Goal: Task Accomplishment & Management: Complete application form

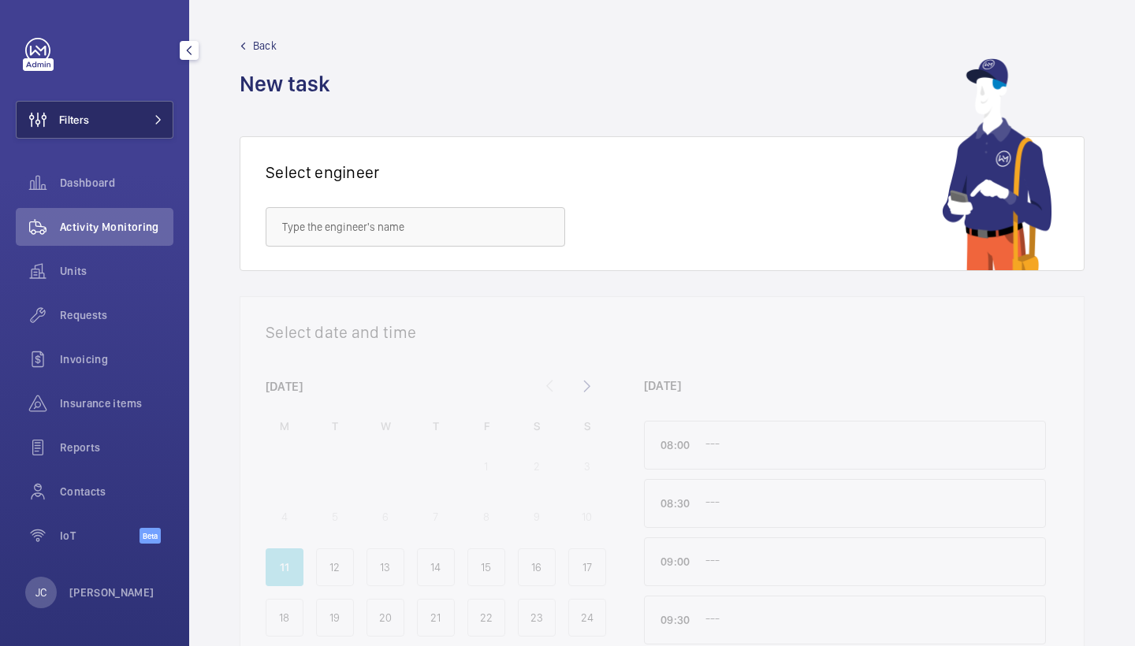
click at [143, 116] on button "Filters" at bounding box center [95, 120] width 158 height 38
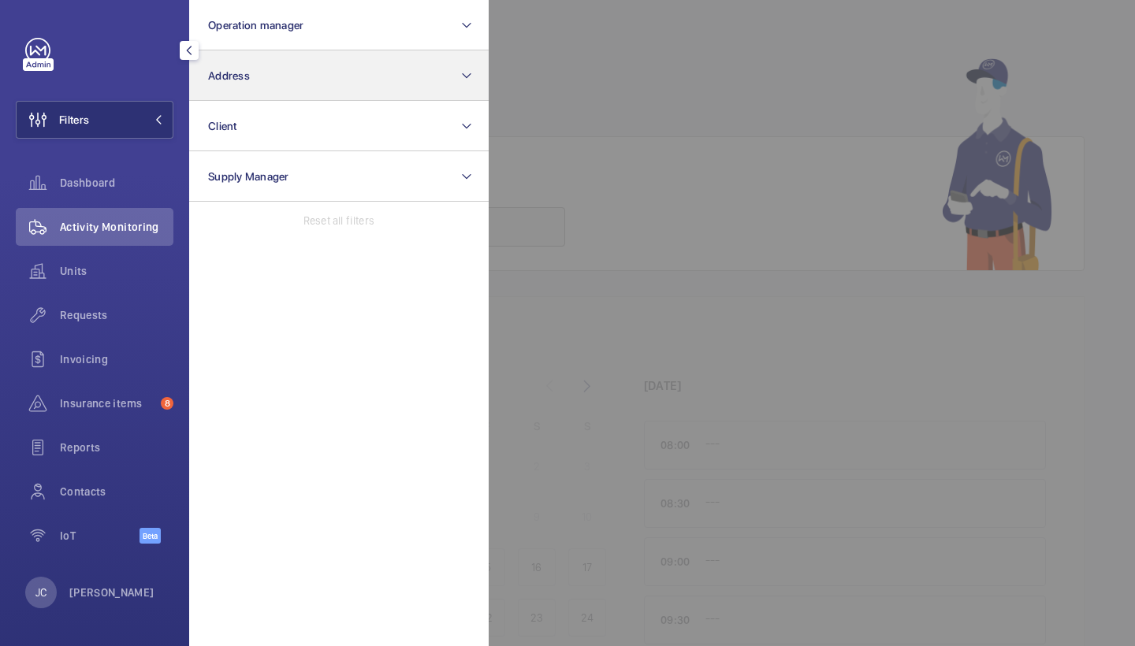
click at [318, 84] on button "Address" at bounding box center [338, 75] width 299 height 50
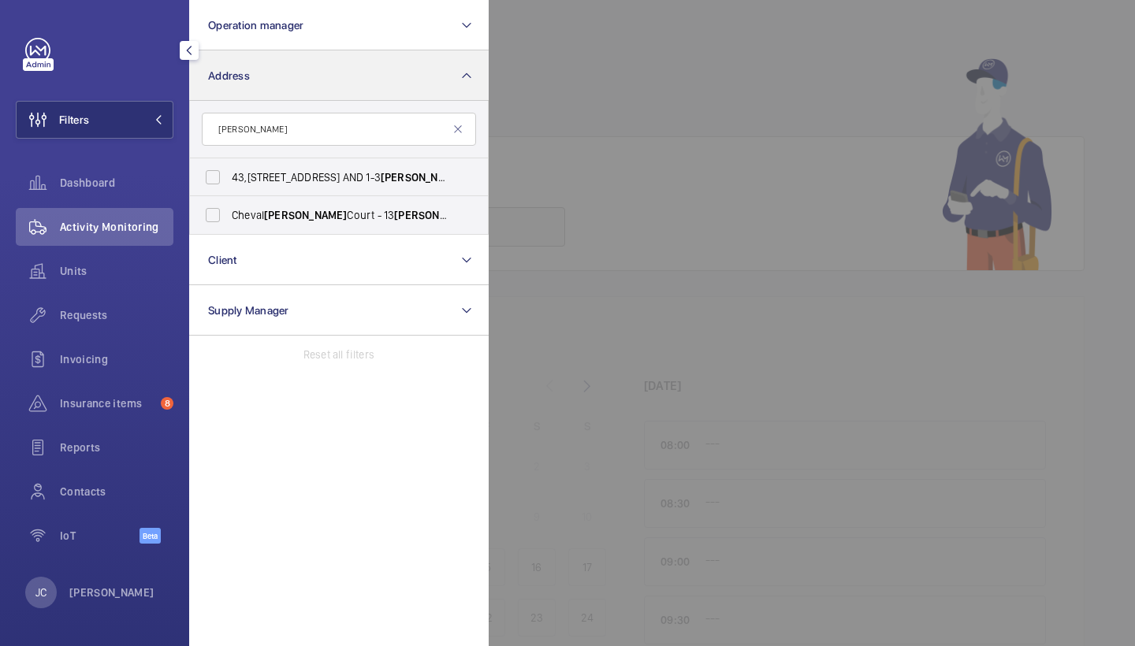
type input "[PERSON_NAME]"
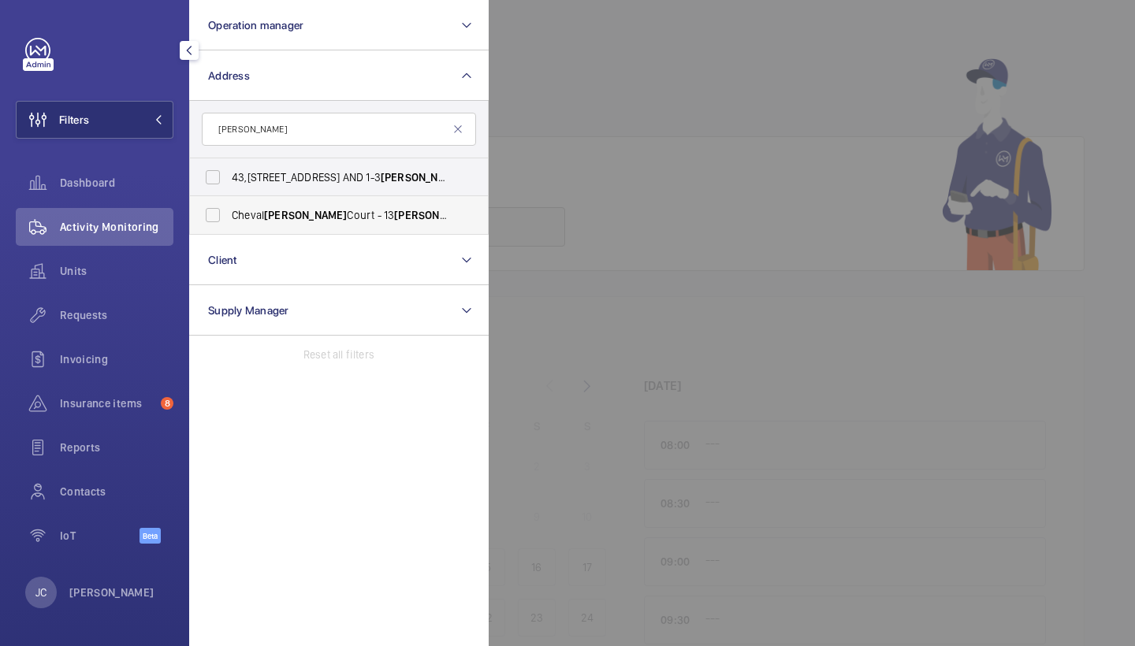
drag, startPoint x: 318, startPoint y: 84, endPoint x: 283, endPoint y: 212, distance: 133.1
click at [283, 212] on span "[PERSON_NAME]" at bounding box center [305, 215] width 83 height 13
click at [229, 212] on input "Cheval [PERSON_NAME][GEOGRAPHIC_DATA] - [STREET_ADDRESS][PERSON_NAME]" at bounding box center [213, 215] width 32 height 32
checkbox input "true"
click at [111, 312] on span "Requests" at bounding box center [116, 315] width 113 height 16
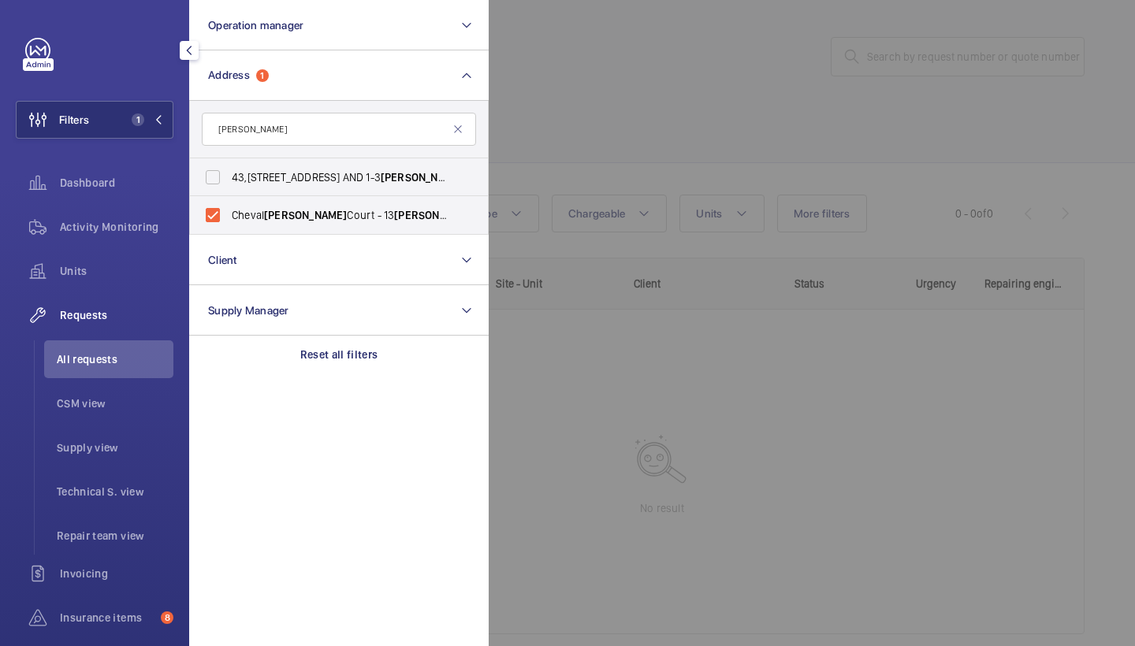
click at [653, 133] on div at bounding box center [1056, 323] width 1135 height 646
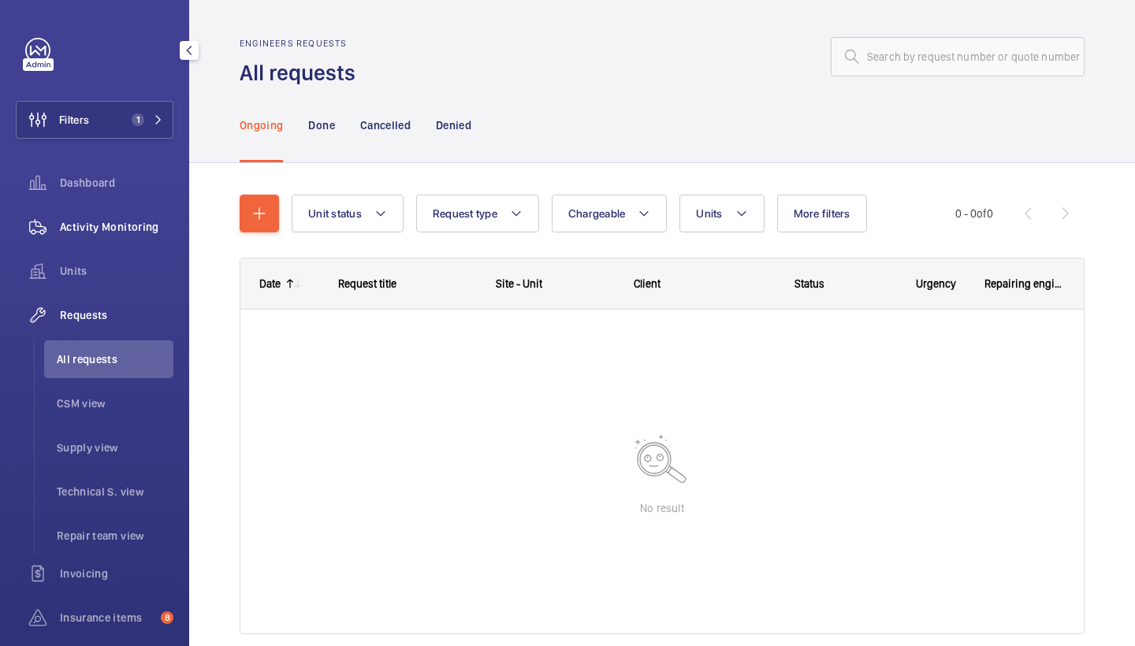
click at [124, 221] on span "Activity Monitoring" at bounding box center [116, 227] width 113 height 16
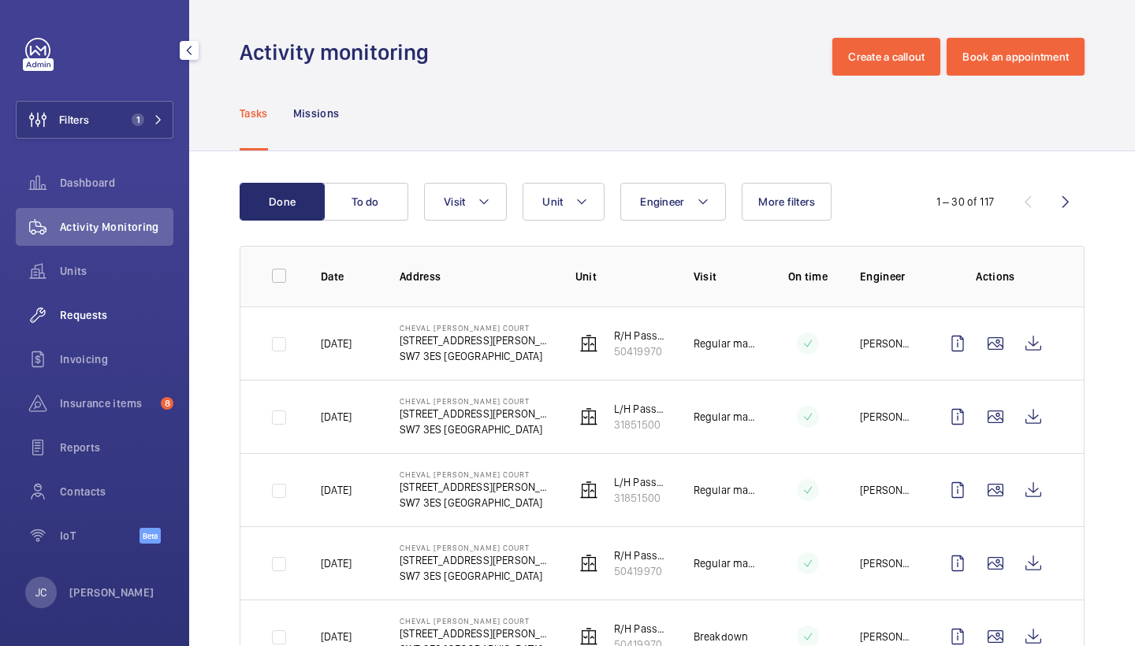
click at [134, 299] on div "Requests" at bounding box center [95, 315] width 158 height 38
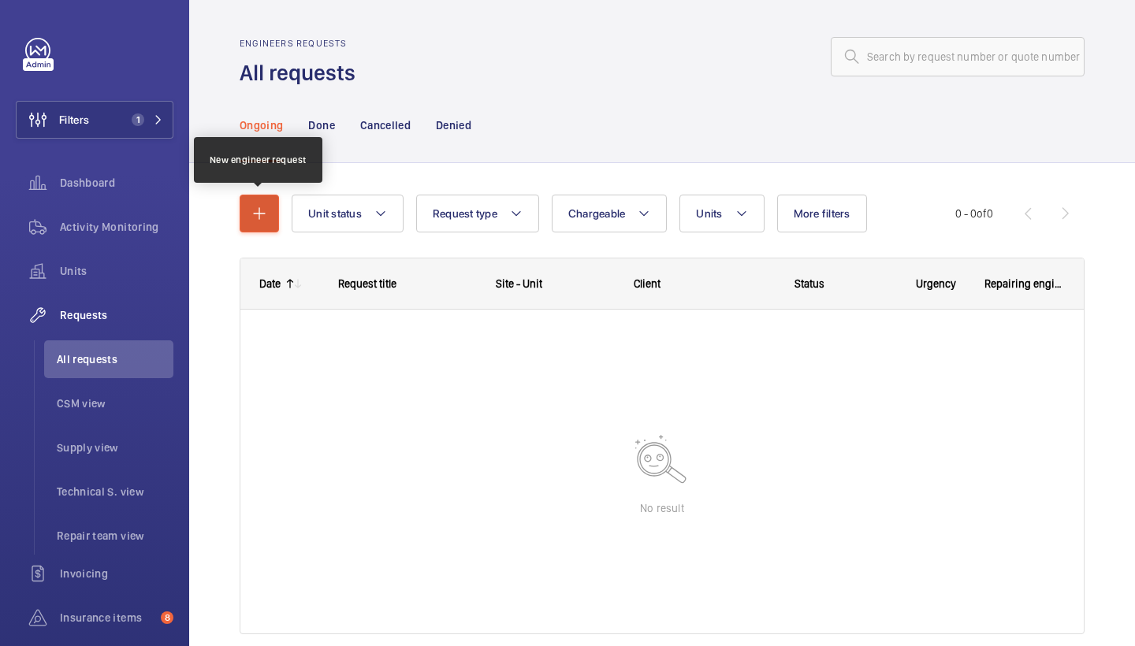
click at [244, 215] on button "button" at bounding box center [259, 214] width 39 height 38
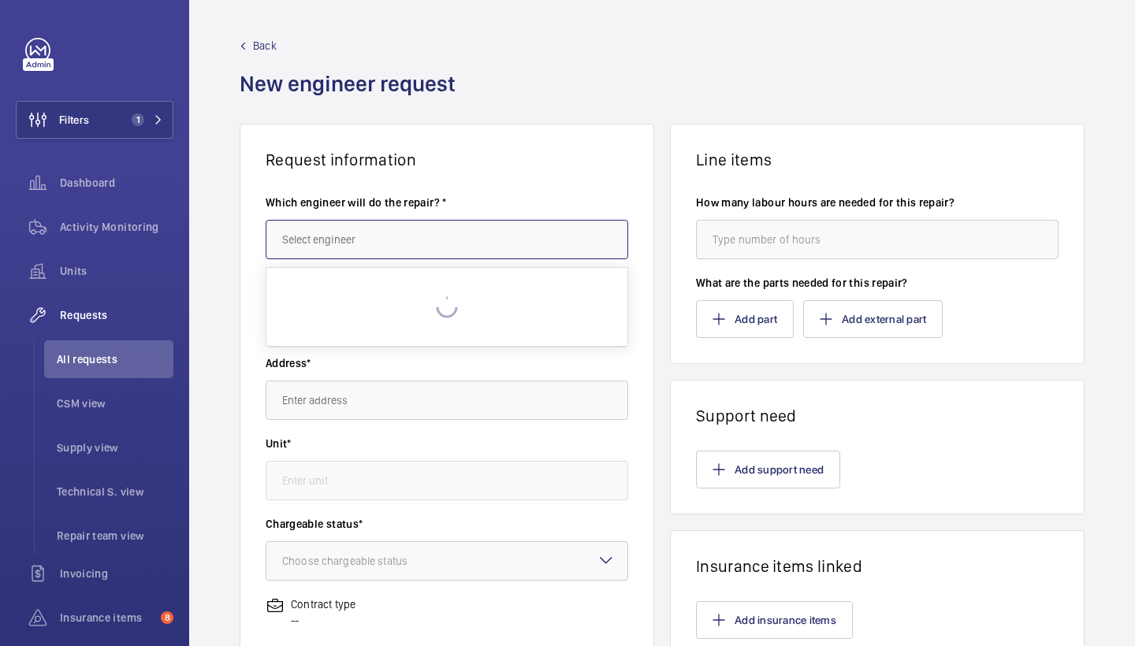
click at [368, 255] on input "text" at bounding box center [447, 239] width 363 height 39
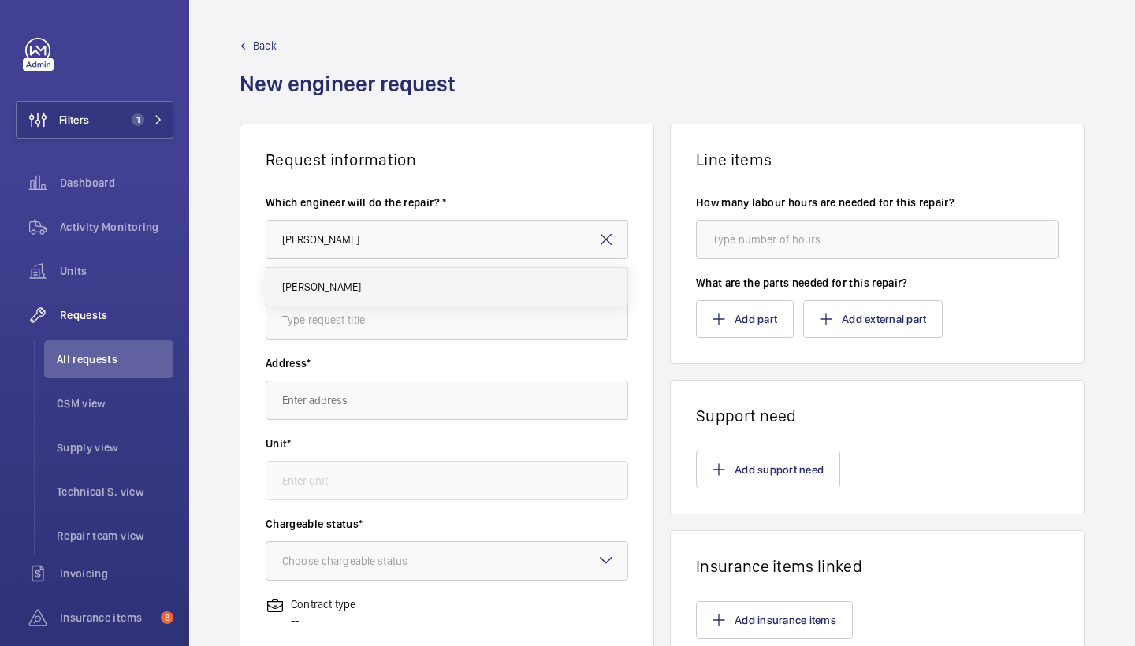
drag, startPoint x: 368, startPoint y: 255, endPoint x: 358, endPoint y: 284, distance: 31.7
click at [358, 284] on mat-option "[PERSON_NAME]" at bounding box center [446, 287] width 361 height 38
type input "[PERSON_NAME]"
click at [448, 316] on input "text" at bounding box center [447, 319] width 363 height 39
type input "c"
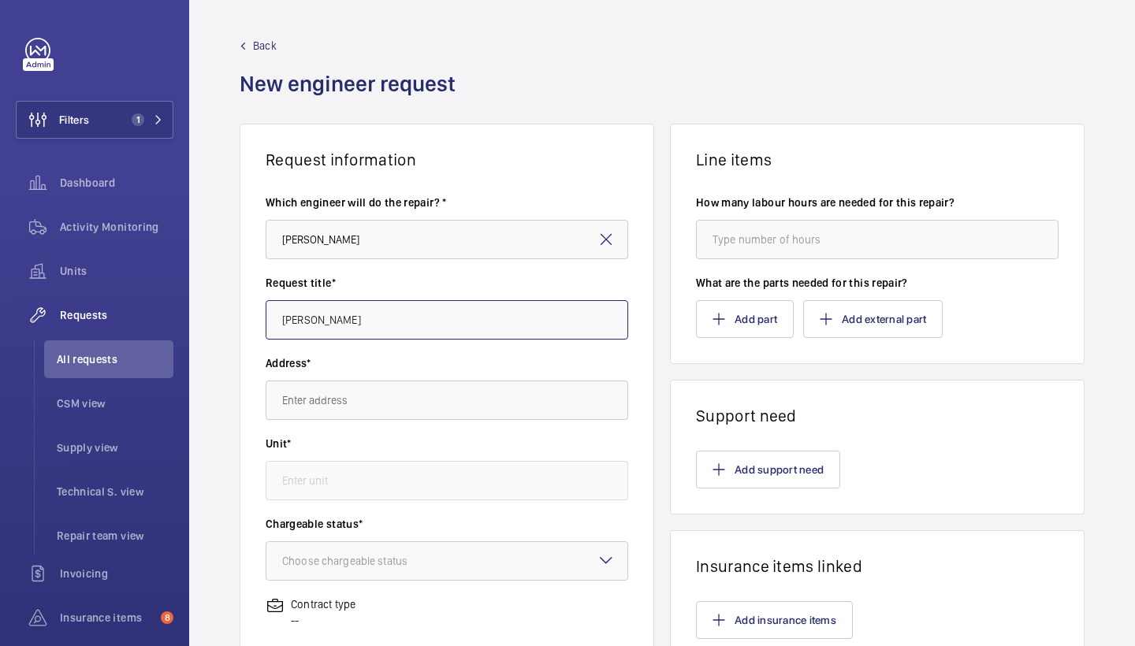
drag, startPoint x: 359, startPoint y: 317, endPoint x: 199, endPoint y: 311, distance: 160.1
click at [199, 311] on div "Request information Which engineer will do the repair? * [PERSON_NAME] Request …" at bounding box center [662, 555] width 946 height 863
type input "rope shorten up"
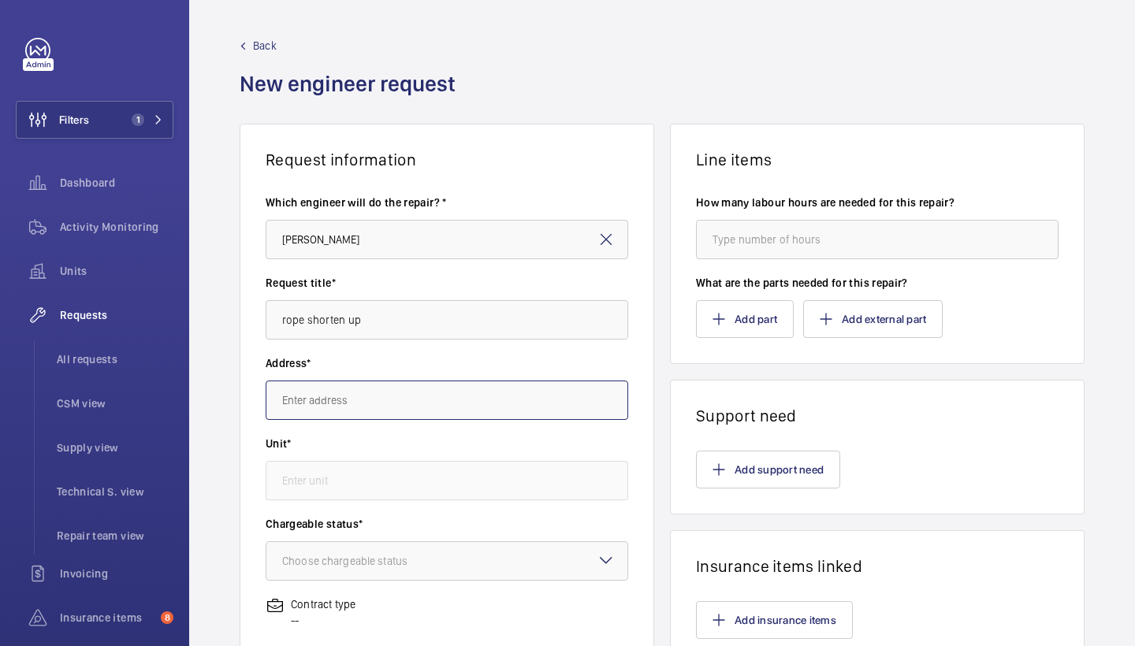
click at [368, 392] on input "text" at bounding box center [447, 400] width 363 height 39
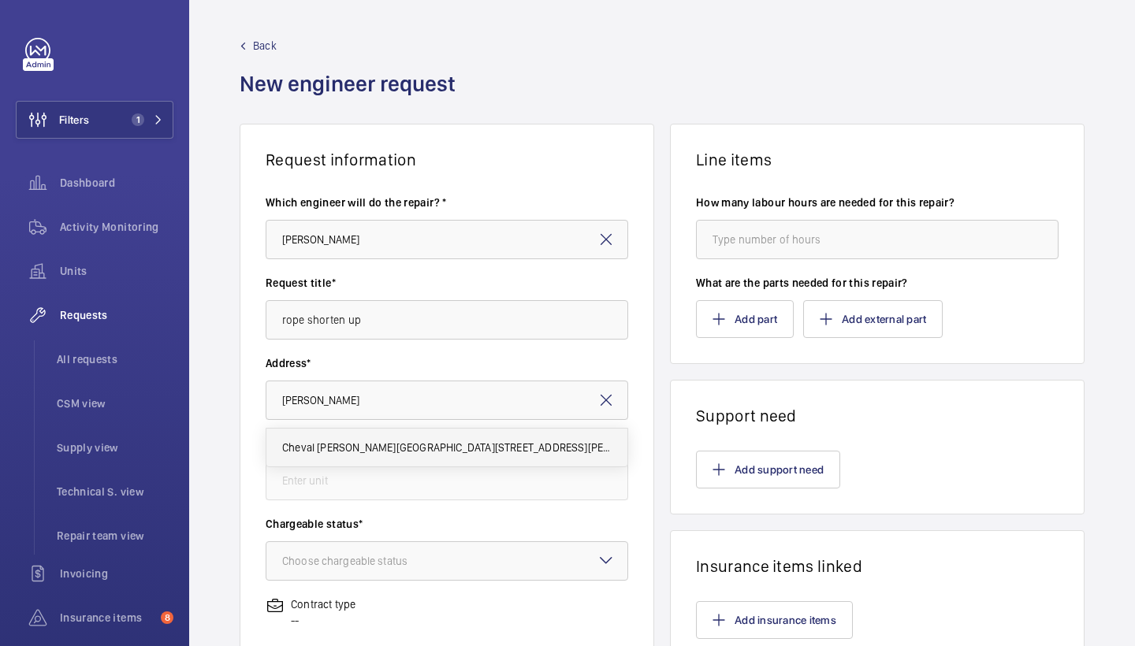
click at [418, 441] on span "Cheval [PERSON_NAME][GEOGRAPHIC_DATA][STREET_ADDRESS][PERSON_NAME]" at bounding box center [446, 448] width 329 height 16
type input "Cheval [PERSON_NAME][GEOGRAPHIC_DATA][STREET_ADDRESS][PERSON_NAME]"
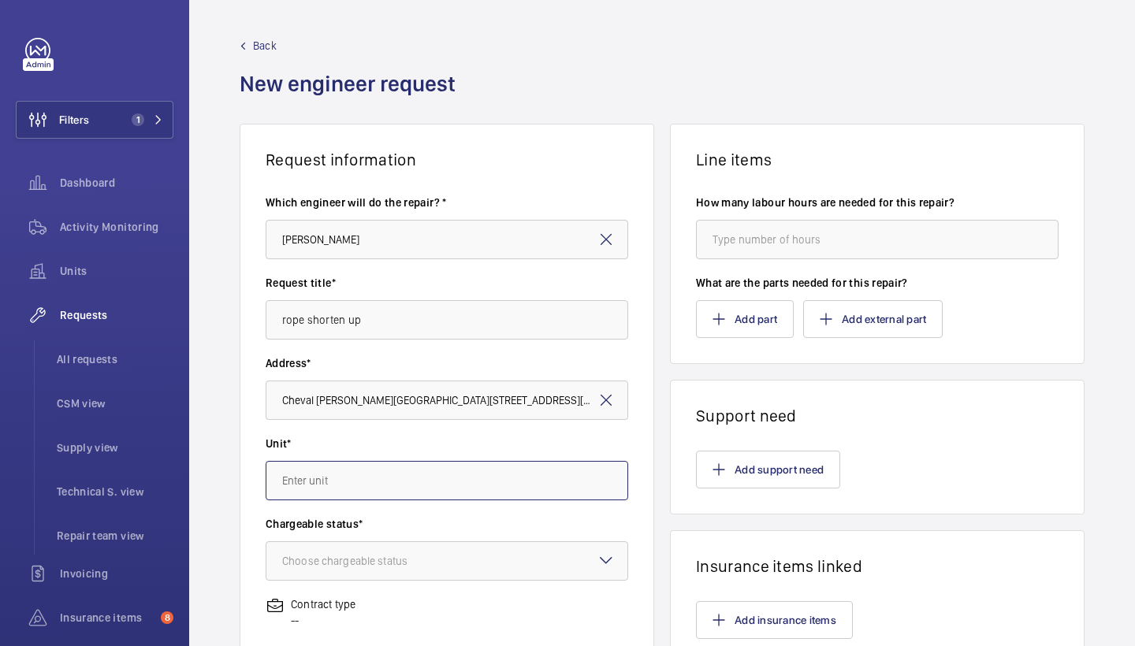
click at [407, 490] on input "text" at bounding box center [447, 480] width 363 height 39
click at [747, 473] on button "Add support need" at bounding box center [768, 470] width 144 height 38
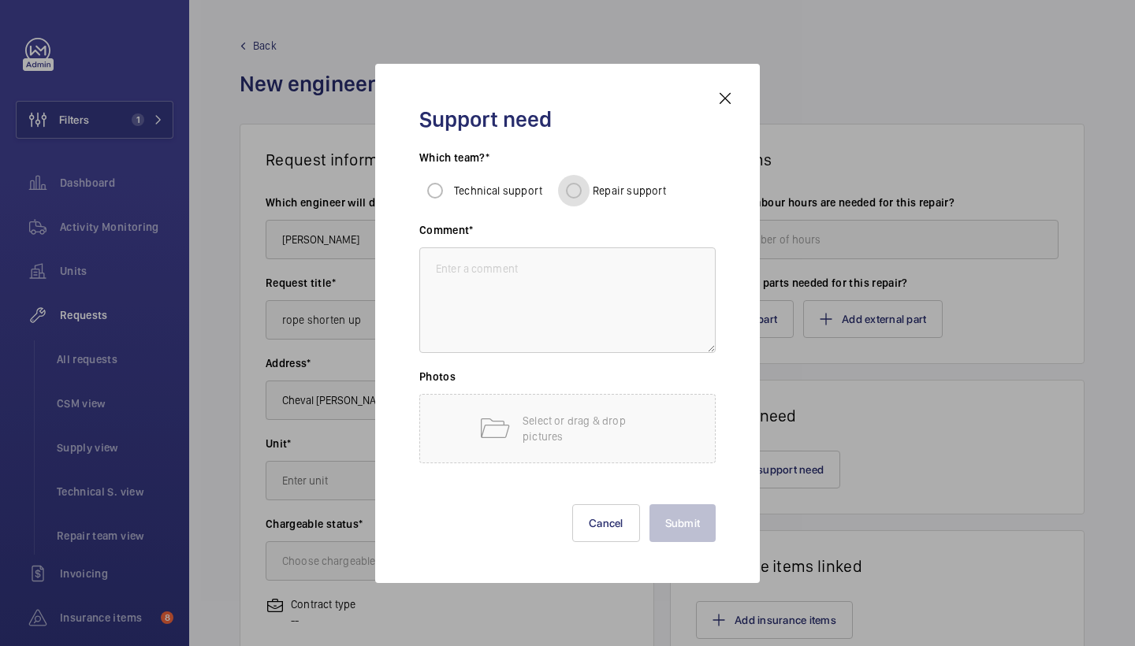
click at [574, 197] on input "Repair support" at bounding box center [574, 191] width 32 height 32
radio input "true"
click at [527, 262] on textarea at bounding box center [567, 300] width 296 height 106
type textarea "main rope shorten up"
click at [666, 535] on button "Submit" at bounding box center [682, 523] width 67 height 38
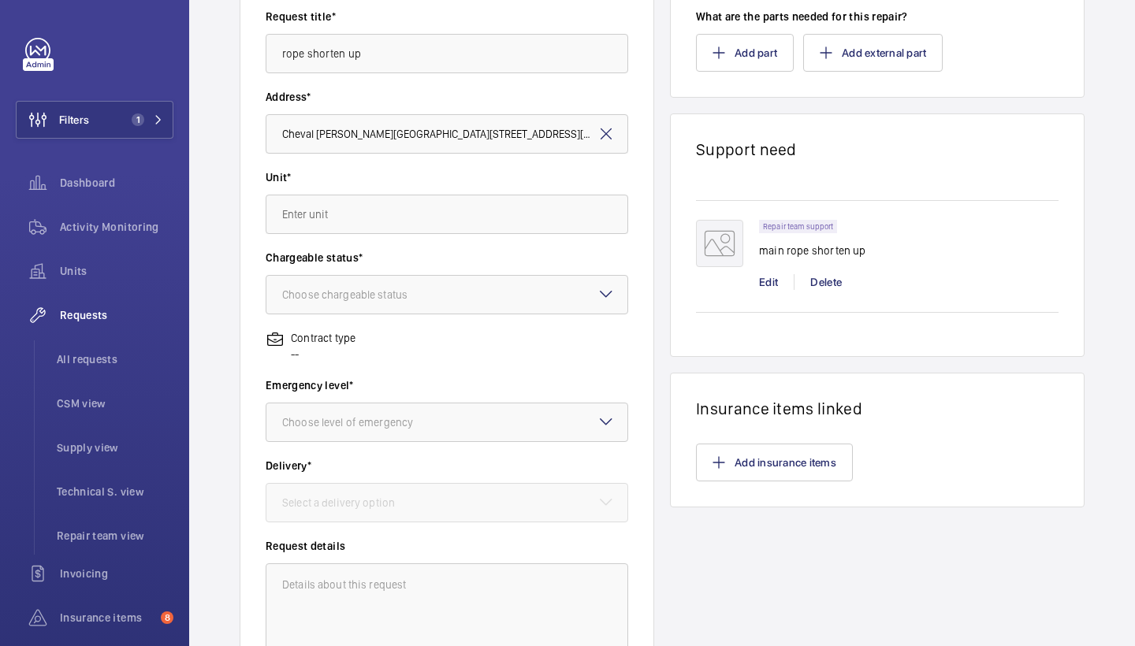
scroll to position [281, 0]
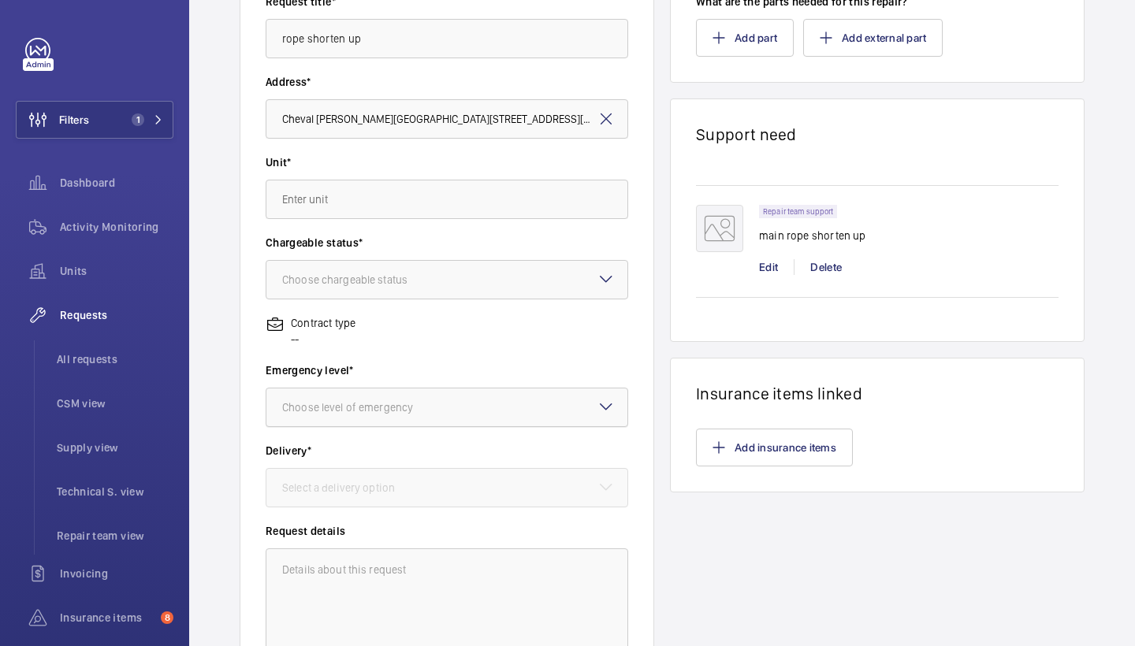
click at [436, 409] on div "Choose level of emergency" at bounding box center [367, 408] width 170 height 16
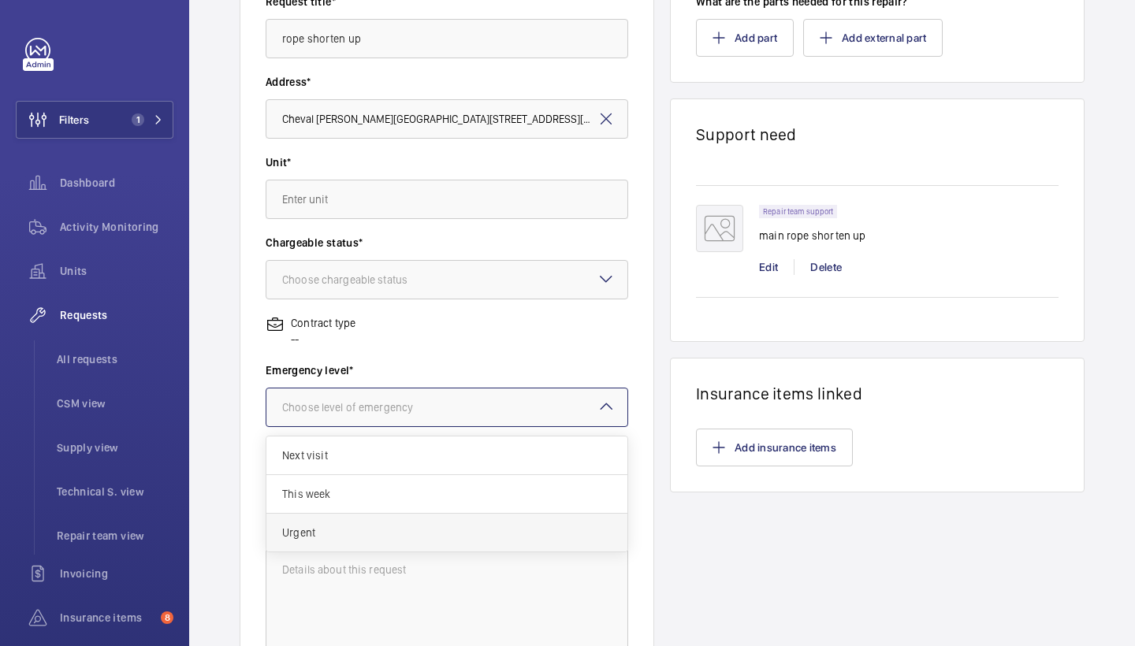
click at [370, 519] on div "Urgent" at bounding box center [446, 533] width 361 height 38
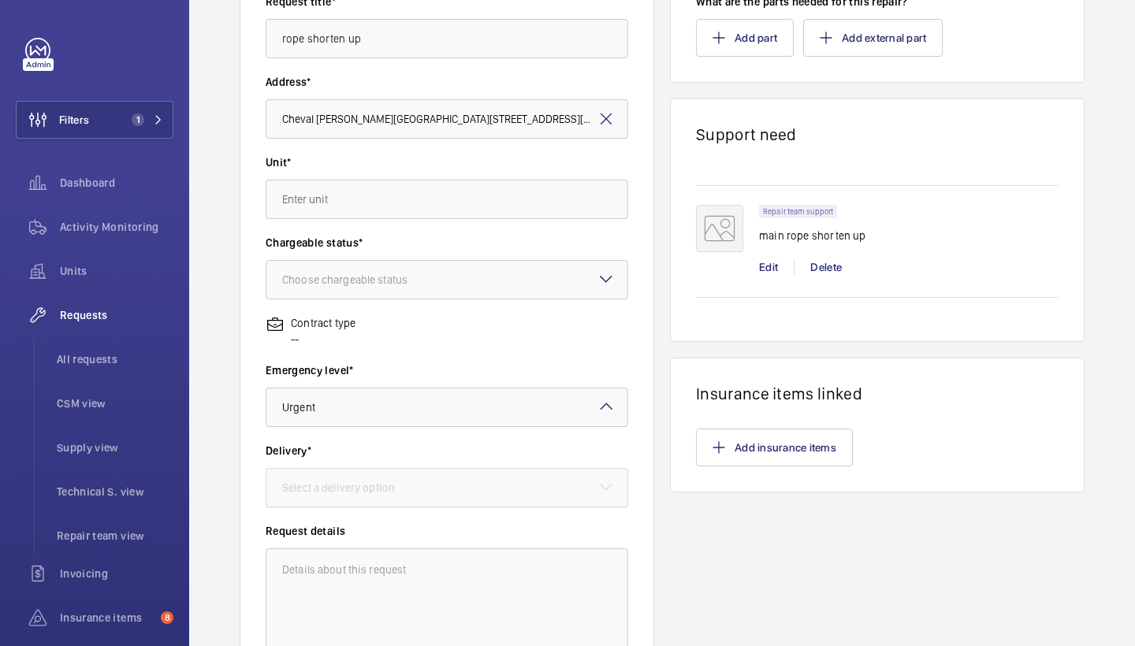
click at [375, 506] on div at bounding box center [446, 488] width 361 height 38
click at [394, 475] on div at bounding box center [446, 488] width 361 height 38
click at [539, 281] on div at bounding box center [446, 280] width 361 height 38
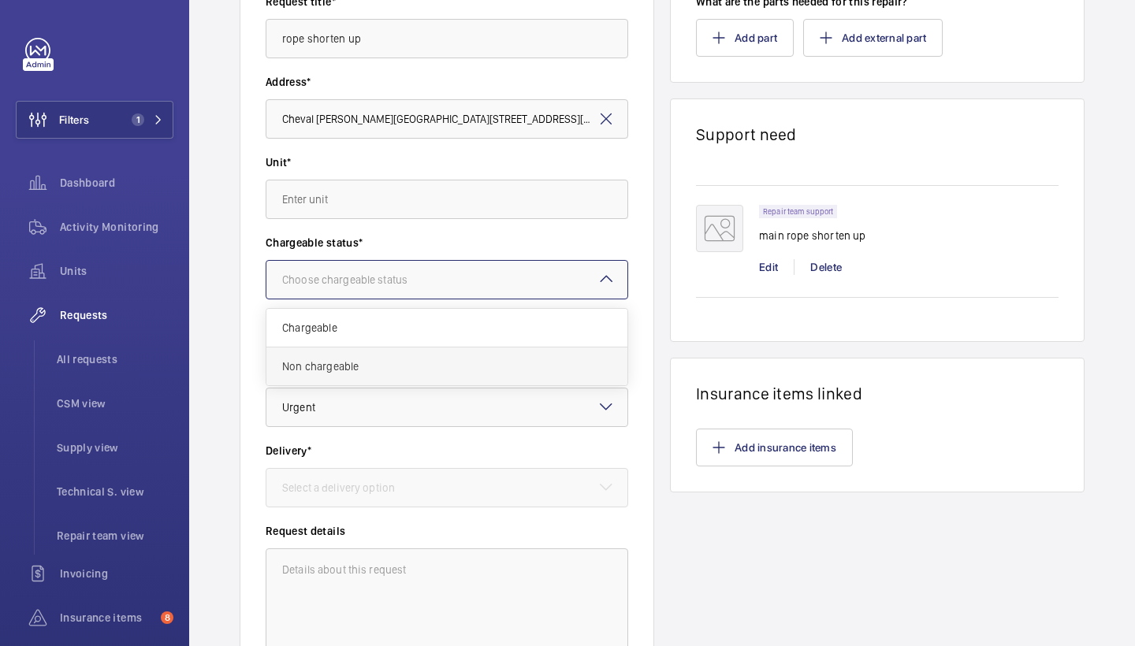
click at [431, 359] on span "Non chargeable" at bounding box center [446, 367] width 329 height 16
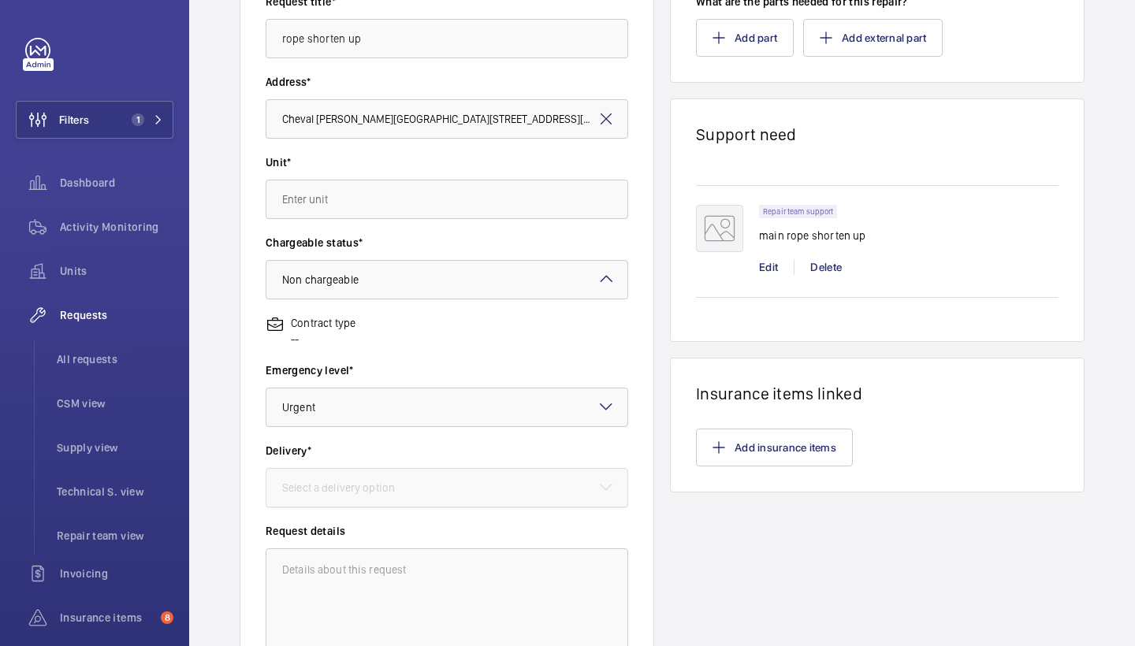
click at [457, 485] on div at bounding box center [446, 488] width 361 height 38
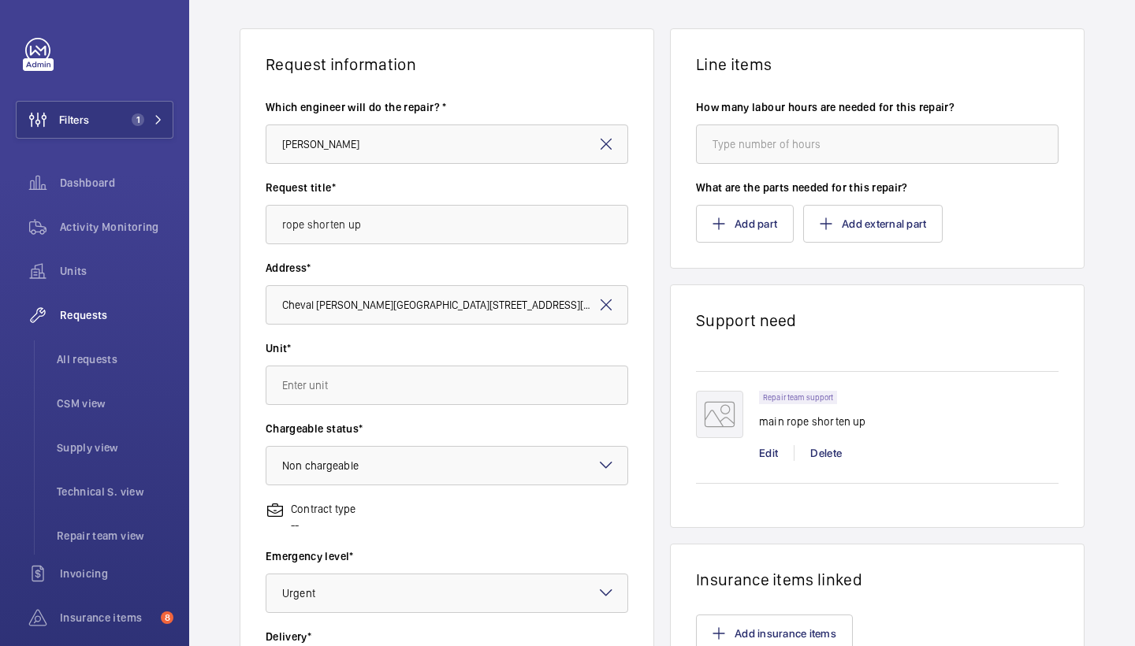
scroll to position [89, 0]
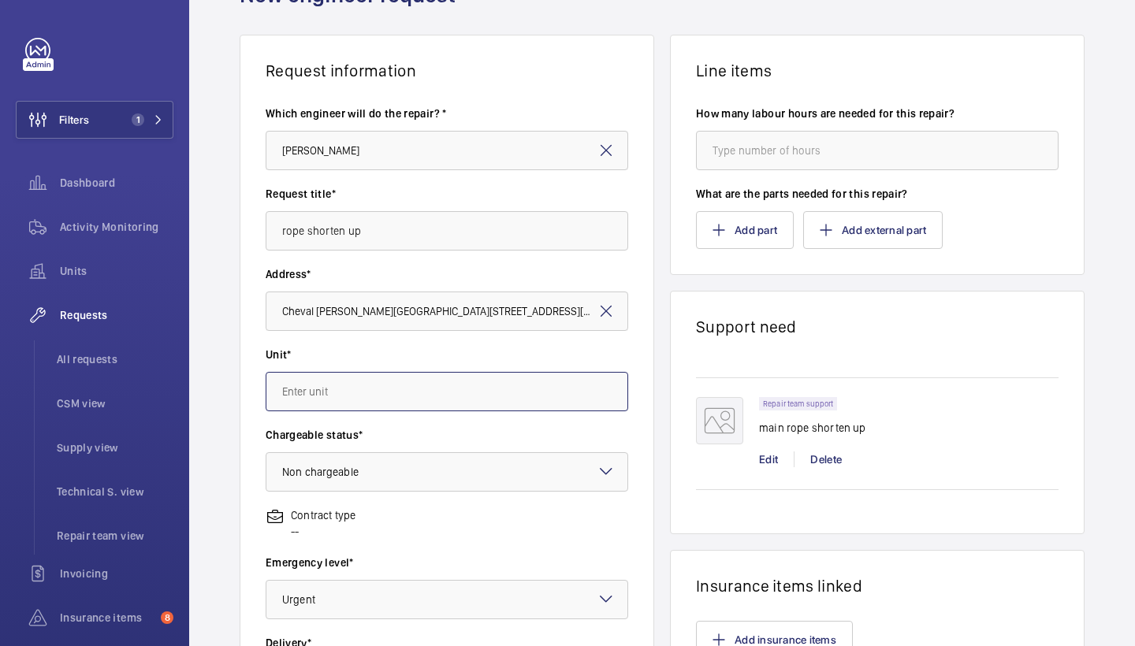
click at [469, 407] on input "text" at bounding box center [447, 391] width 363 height 39
click at [401, 466] on mat-option "31851500 - L/H Passenger" at bounding box center [446, 478] width 361 height 38
type input "31851500 - L/H Passenger"
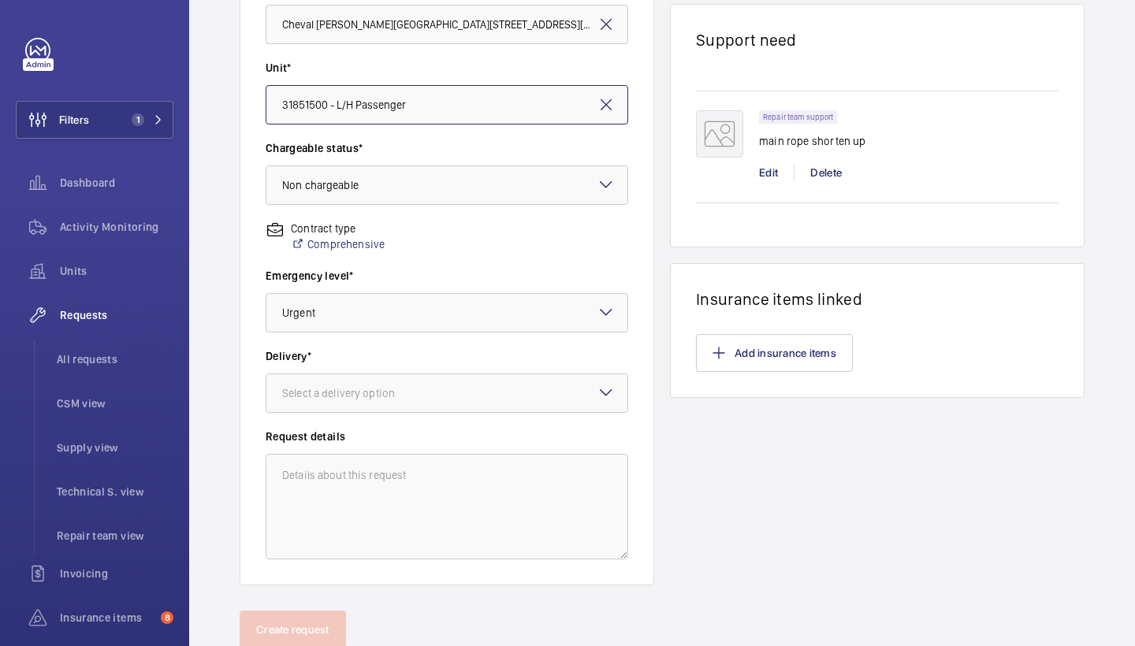
scroll to position [381, 0]
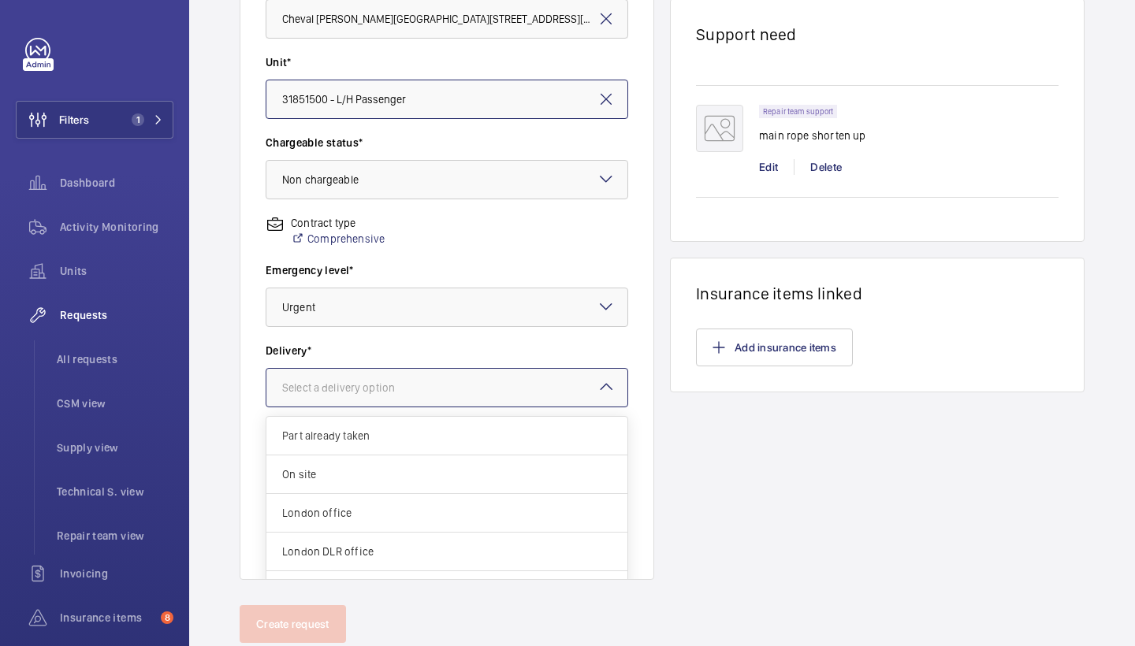
click at [516, 377] on div at bounding box center [446, 388] width 361 height 38
click at [343, 511] on span "London office" at bounding box center [446, 513] width 329 height 16
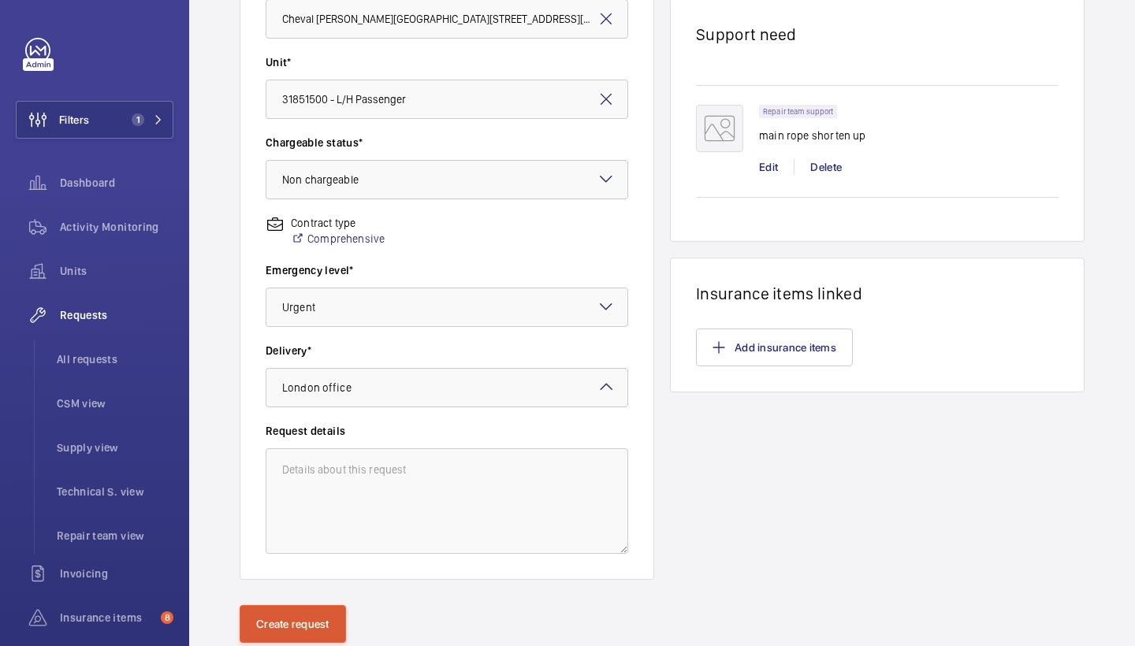
click at [305, 638] on button "Create request" at bounding box center [293, 624] width 106 height 38
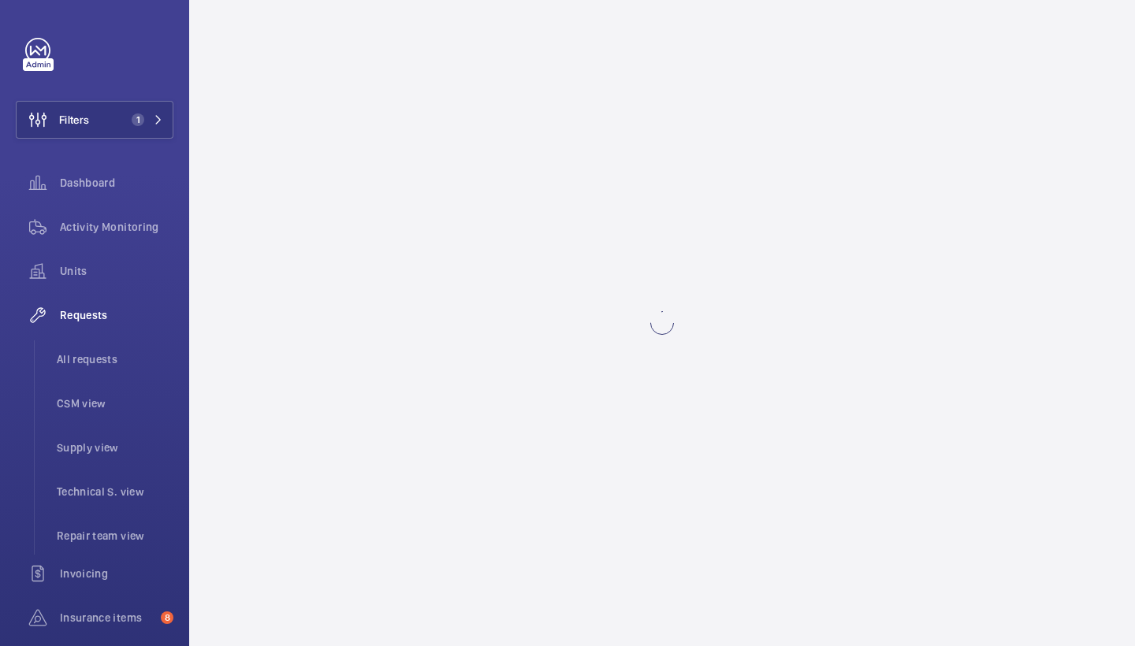
scroll to position [0, 0]
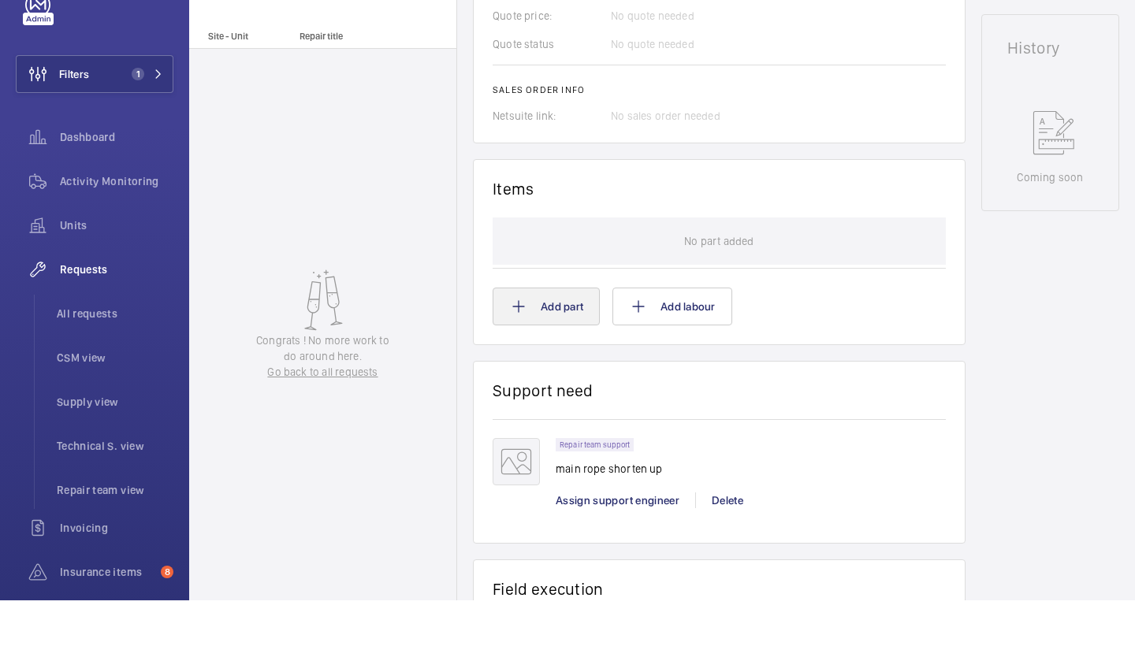
scroll to position [694, 0]
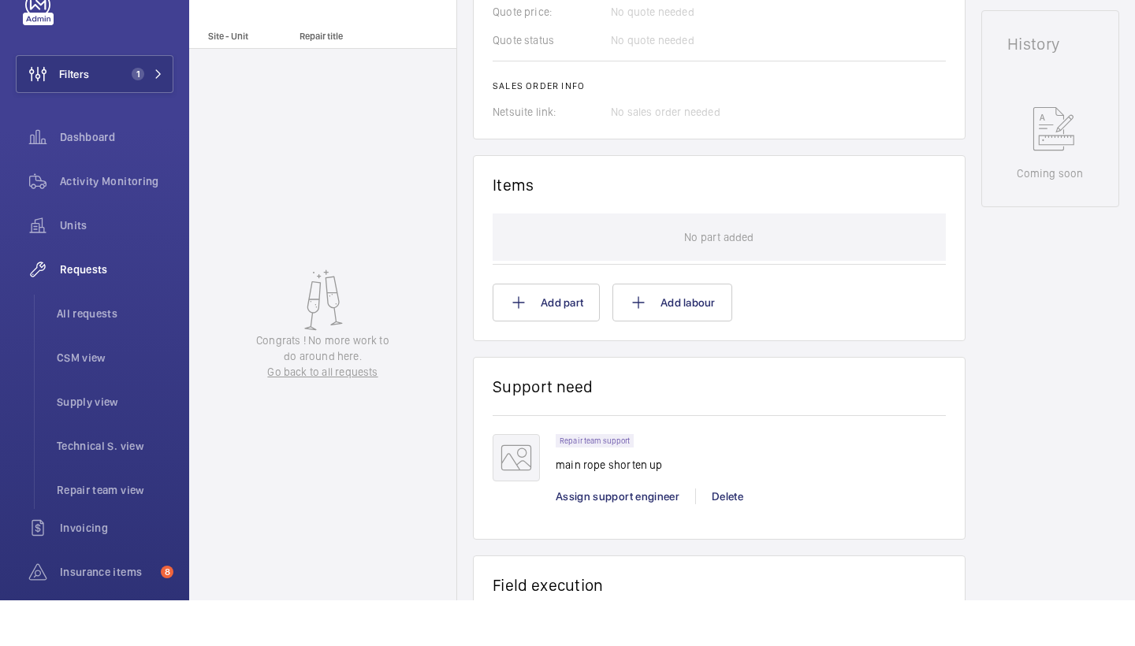
click at [587, 534] on div "Assign support engineer" at bounding box center [625, 542] width 139 height 16
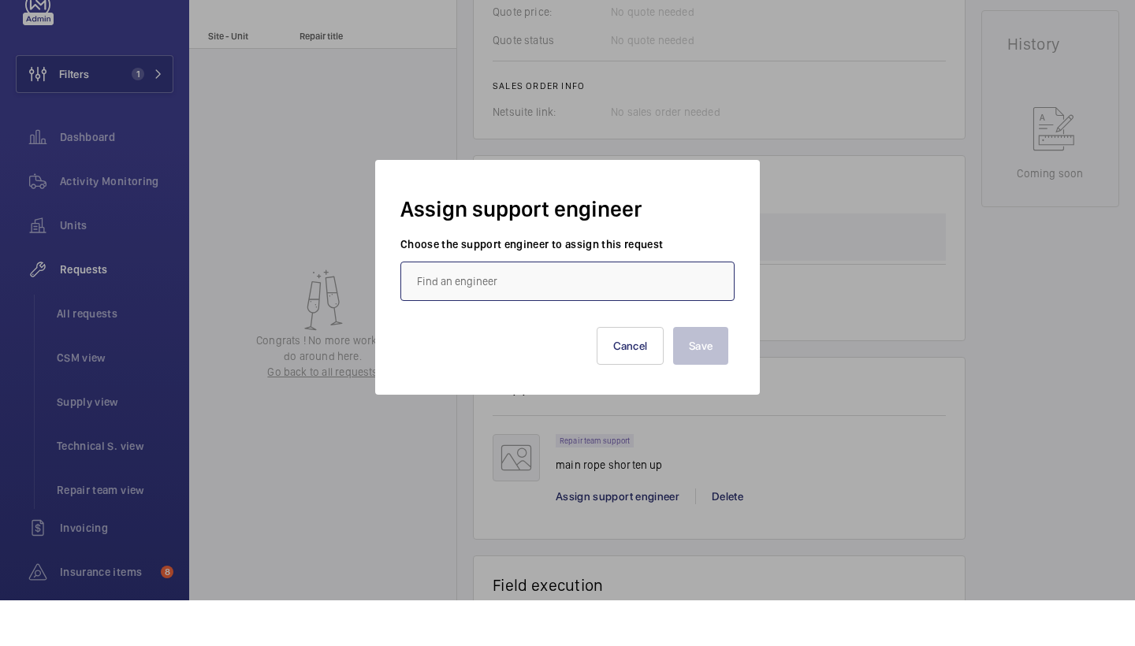
click at [484, 307] on input "text" at bounding box center [567, 326] width 334 height 39
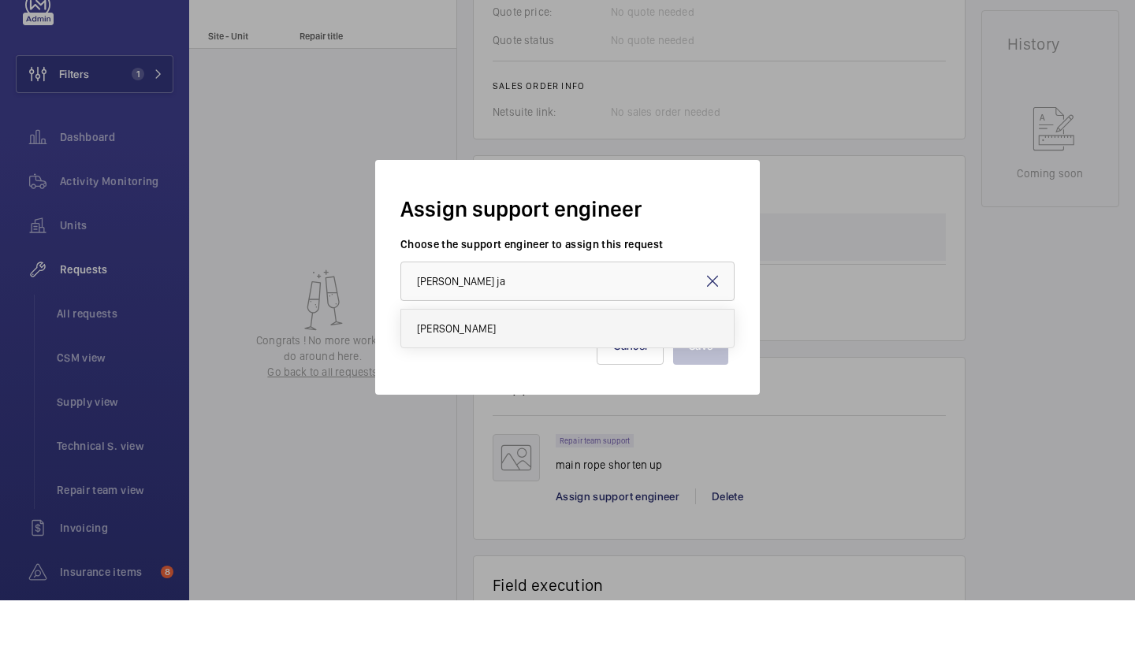
click at [478, 355] on mat-option "[PERSON_NAME]" at bounding box center [567, 374] width 333 height 38
type input "[PERSON_NAME]"
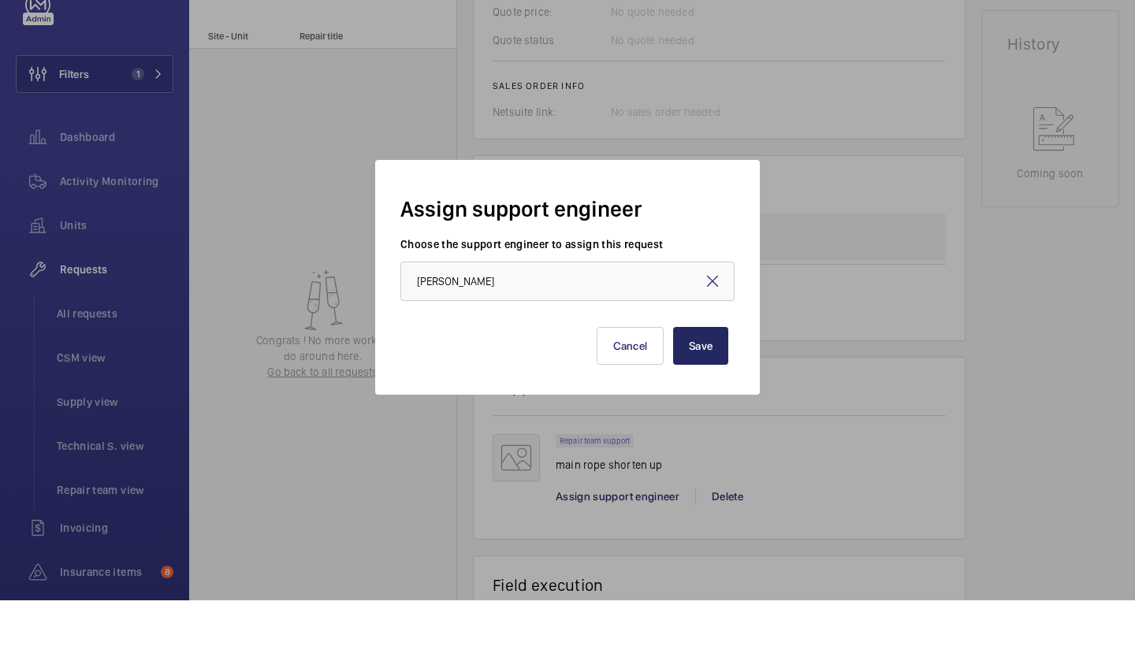
click at [718, 373] on button "Save" at bounding box center [700, 392] width 55 height 38
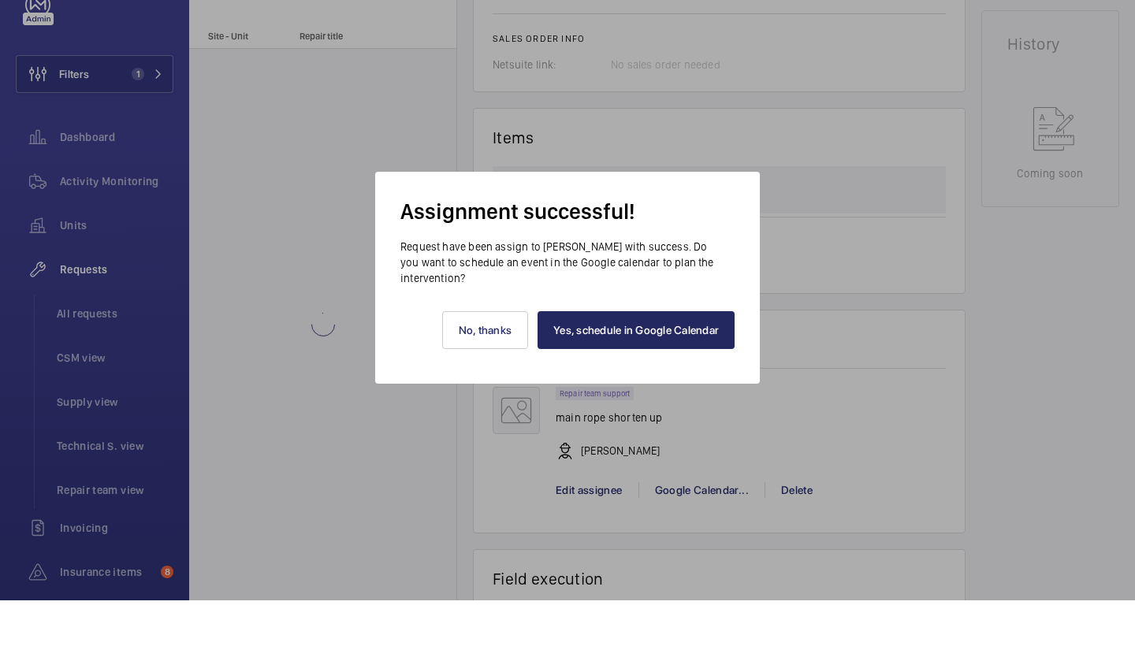
click at [639, 357] on link "Yes, schedule in Google Calendar" at bounding box center [635, 376] width 197 height 38
